Goal: Navigation & Orientation: Go to known website

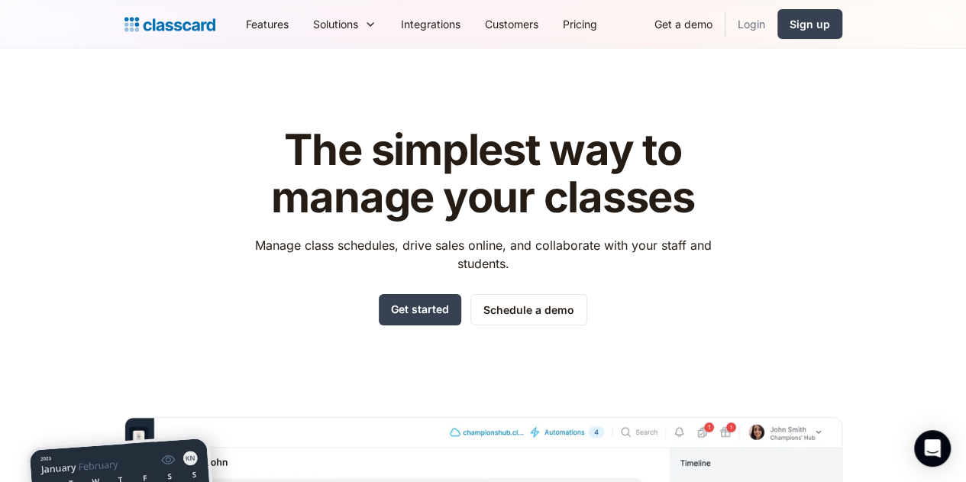
click at [778, 27] on link "Login" at bounding box center [752, 24] width 52 height 34
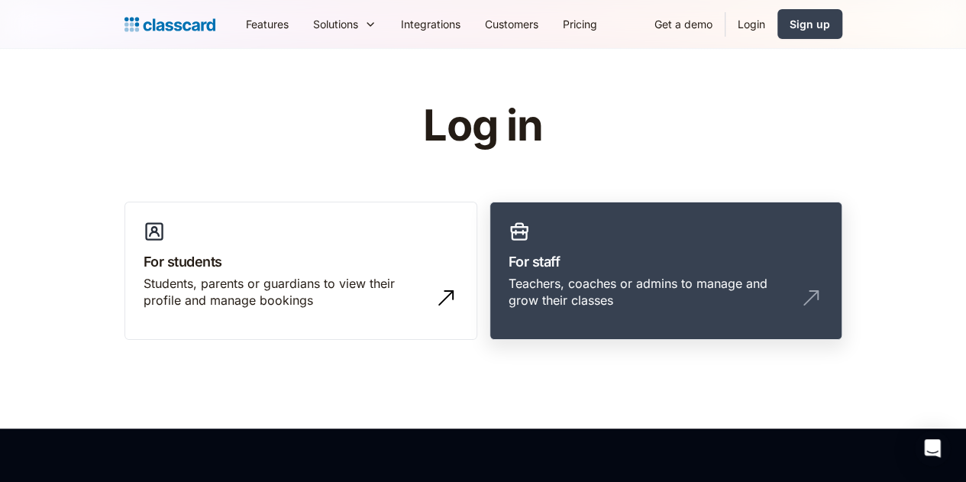
click at [767, 240] on link "For staff Teachers, coaches or admins to manage and grow their classes" at bounding box center [666, 271] width 353 height 139
